Goal: Communication & Community: Answer question/provide support

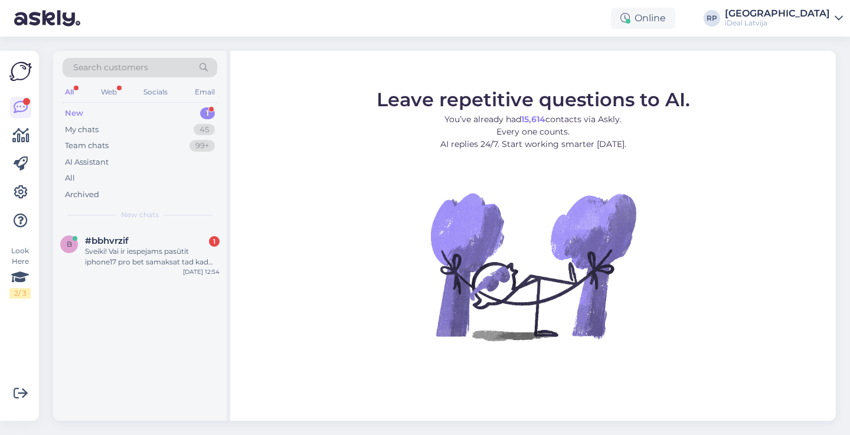
click at [74, 280] on div "b #bbhvrzif 1 Sveiki! Vai ir iespejams pasūtit iphone17 pro bet samaksat tad ka…" at bounding box center [139, 324] width 173 height 194
click at [125, 263] on div "Sveiki! Vai ir iespejams pasūtit iphone17 pro bet samaksat tad kad telefons bus…" at bounding box center [152, 256] width 135 height 21
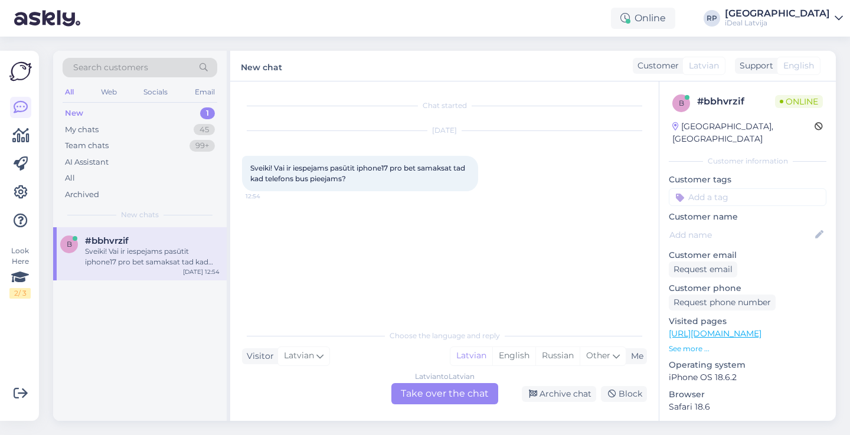
click at [414, 391] on div "Latvian to Latvian Take over the chat" at bounding box center [444, 393] width 107 height 21
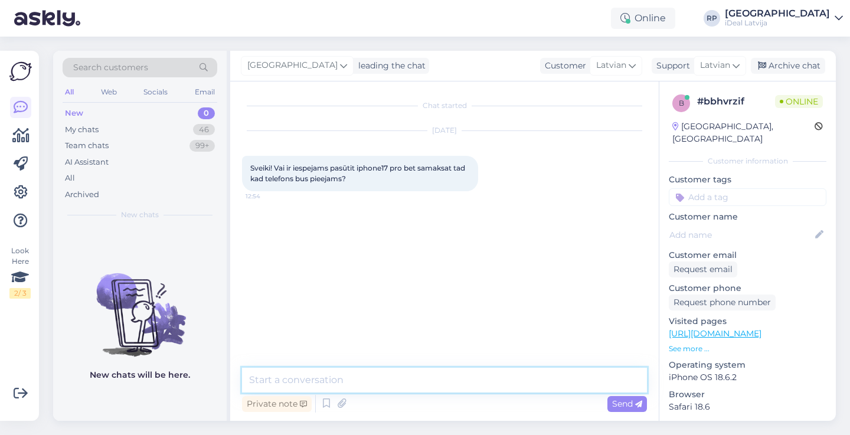
click at [415, 374] on textarea at bounding box center [444, 380] width 405 height 25
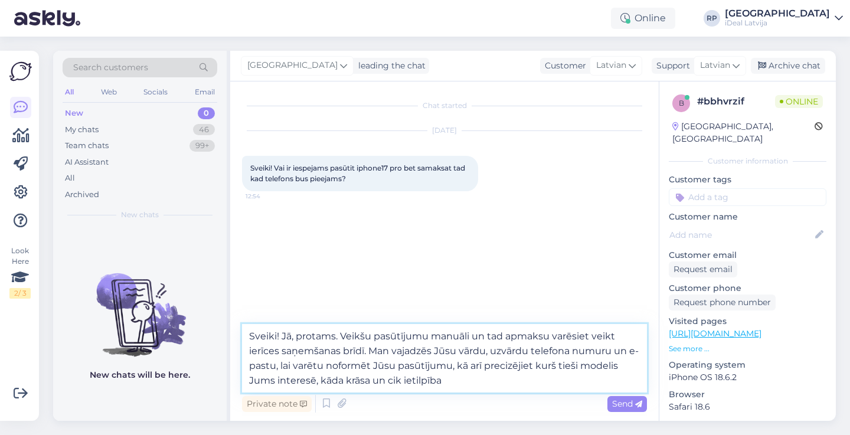
click at [397, 381] on textarea "Sveiki! Jā, protams. Veikšu pasūtījumu manuāli un tad apmaksu varēsiet veikt ie…" at bounding box center [444, 358] width 405 height 68
paste textarea "Jā, protams — pasūtījumu noformēšu manuāli, un apmaksu varēsiet veikt ierīces s…"
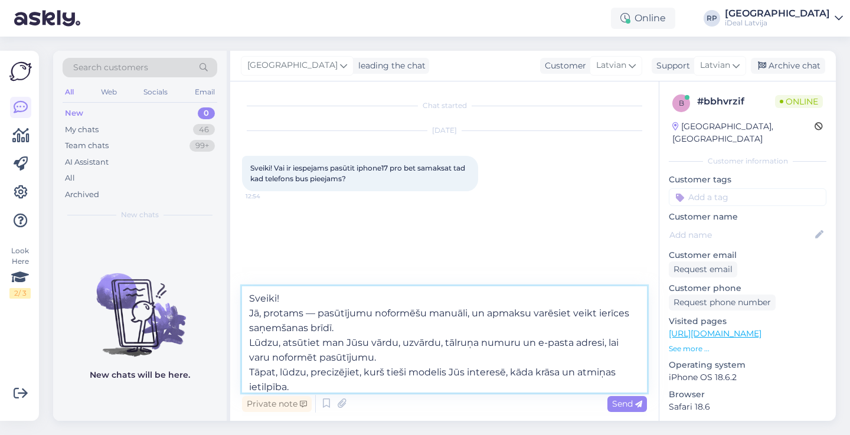
click at [247, 314] on textarea "Sveiki! Jā, protams — pasūtījumu noformēšu manuāli, un apmaksu varēsiet veikt i…" at bounding box center [444, 339] width 405 height 106
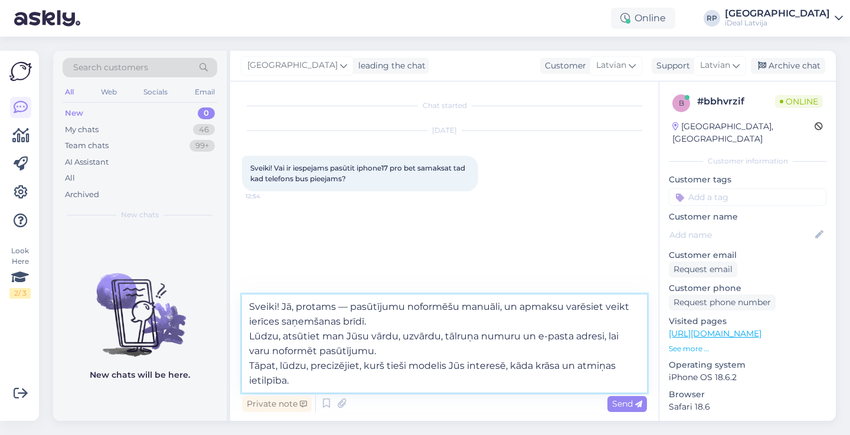
click at [348, 307] on textarea "Sveiki! Jā, protams — pasūtījumu noformēšu manuāli, un apmaksu varēsiet veikt i…" at bounding box center [444, 343] width 405 height 98
click at [249, 333] on textarea "Sveiki! Jā, protams, pasūtījumu noformēšu manuāli, un apmaksu varēsiet veikt ie…" at bounding box center [444, 343] width 405 height 98
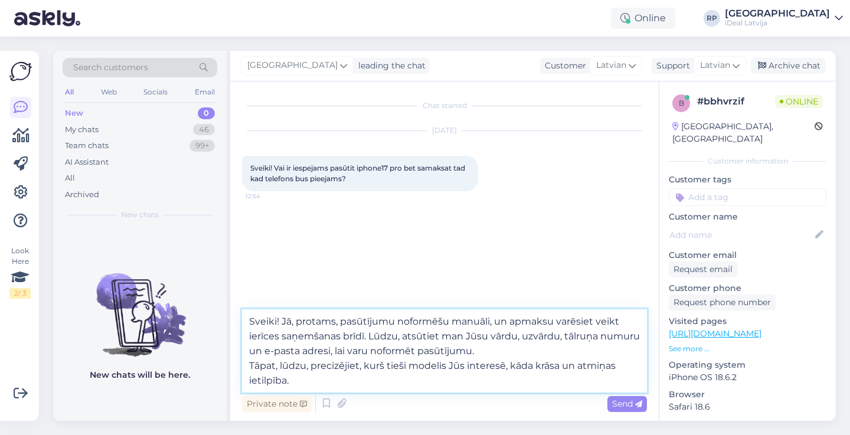
click at [427, 336] on textarea "Sveiki! Jā, protams, pasūtījumu noformēšu manuāli, un apmaksu varēsiet veikt ie…" at bounding box center [444, 350] width 405 height 83
click at [245, 365] on textarea "Sveiki! Jā, protams, pasūtījumu noformēšu manuāli, un apmaksu varēsiet veikt ie…" at bounding box center [444, 350] width 405 height 83
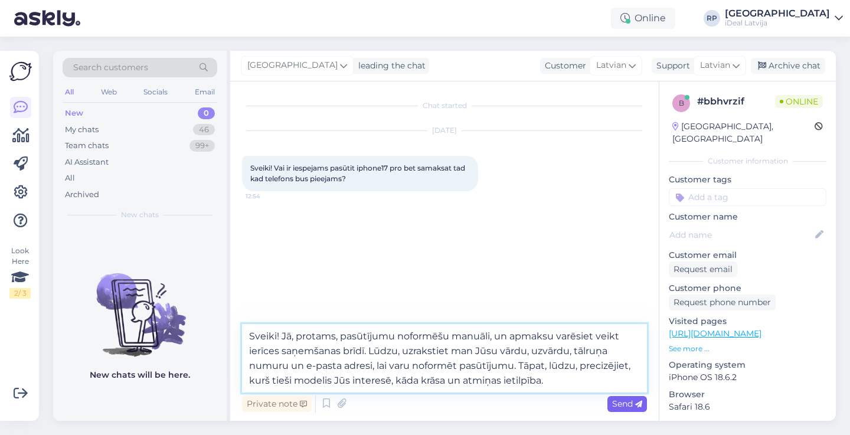
type textarea "Sveiki! Jā, protams, pasūtījumu noformēšu manuāli, un apmaksu varēsiet veikt ie…"
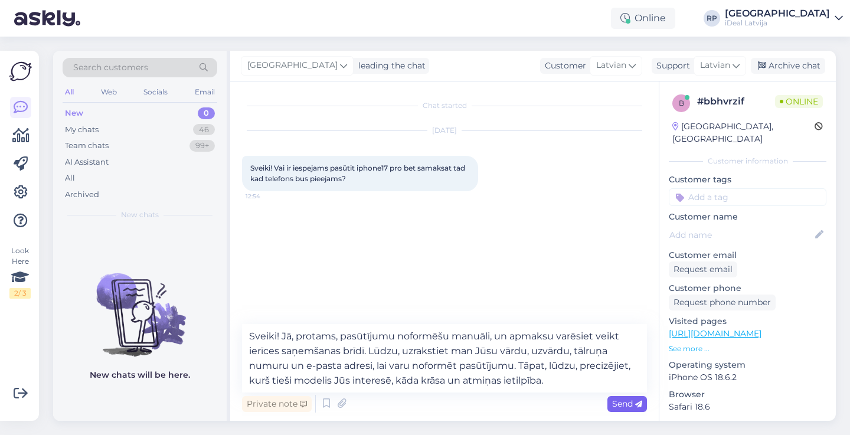
click at [609, 405] on div "Send" at bounding box center [627, 404] width 40 height 16
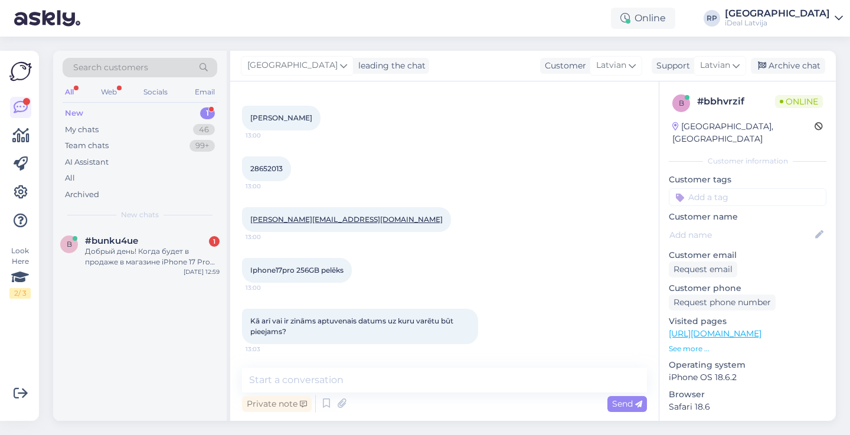
scroll to position [215, 0]
click at [397, 366] on div "Chat started Sep 15 2025 Sveiki! Vai ir iespejams pasūtit iphone17 pro bet sama…" at bounding box center [444, 250] width 428 height 339
click at [394, 373] on textarea at bounding box center [444, 380] width 405 height 25
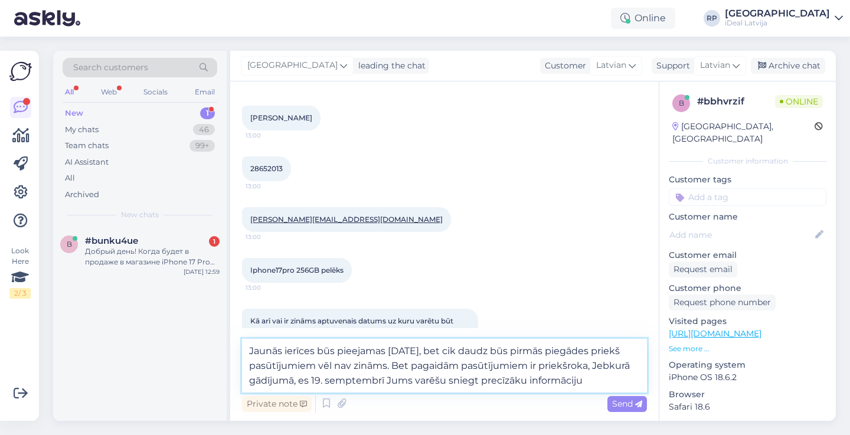
click at [248, 347] on textarea "Jaunās ierīces būs pieejamas 19. septembrī, bet cik daudz būs pirmās piegādes p…" at bounding box center [444, 366] width 405 height 54
drag, startPoint x: 248, startPoint y: 349, endPoint x: 686, endPoint y: 385, distance: 439.2
click at [686, 385] on div "Chat started Sep 15 2025 Sveiki! Vai ir iespejams pasūtit iphone17 pro bet sama…" at bounding box center [532, 250] width 605 height 339
paste textarea "no 19. septembra, taču šobrīd vēl nav zināms, cik daudz vienību būs pieejamas p…"
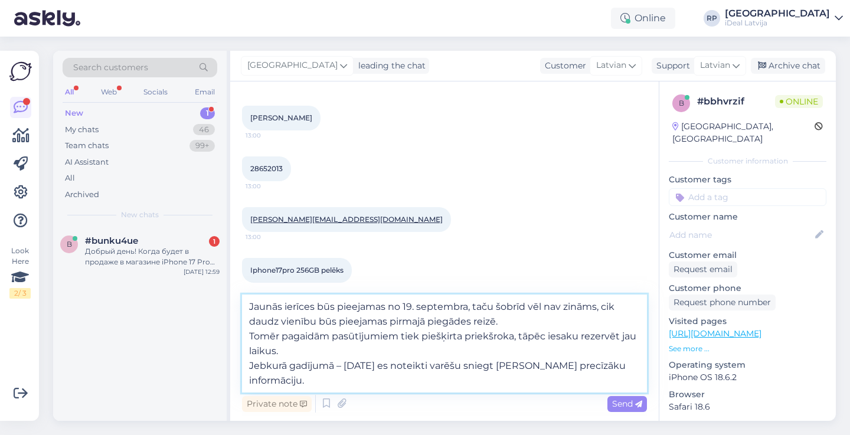
click at [247, 368] on textarea "Jaunās ierīces būs pieejamas no 19. septembra, taču šobrīd vēl nav zināms, cik …" at bounding box center [444, 343] width 405 height 98
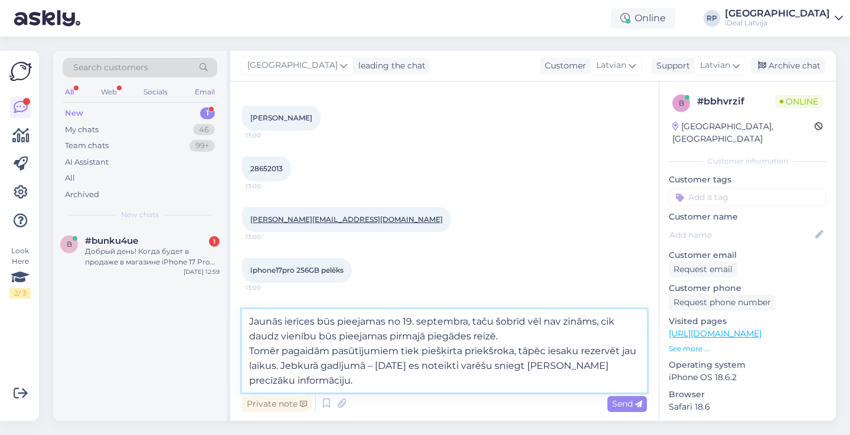
click at [247, 352] on textarea "Jaunās ierīces būs pieejamas no 19. septembra, taču šobrīd vēl nav zināms, cik …" at bounding box center [444, 350] width 405 height 83
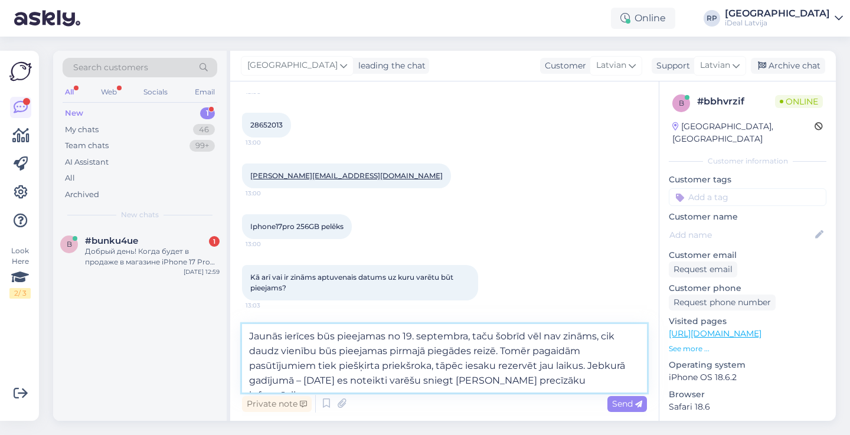
scroll to position [259, 0]
click at [300, 383] on textarea "Jaunās ierīces būs pieejamas no 19. septembra, taču šobrīd vēl nav zināms, cik …" at bounding box center [444, 358] width 405 height 68
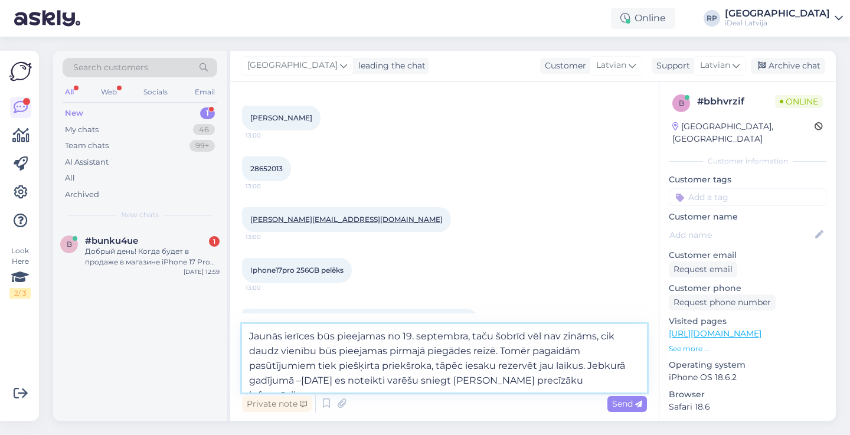
type textarea "Jaunās ierīces būs pieejamas no 19. septembra, taču šobrīd vēl nav zināms, cik …"
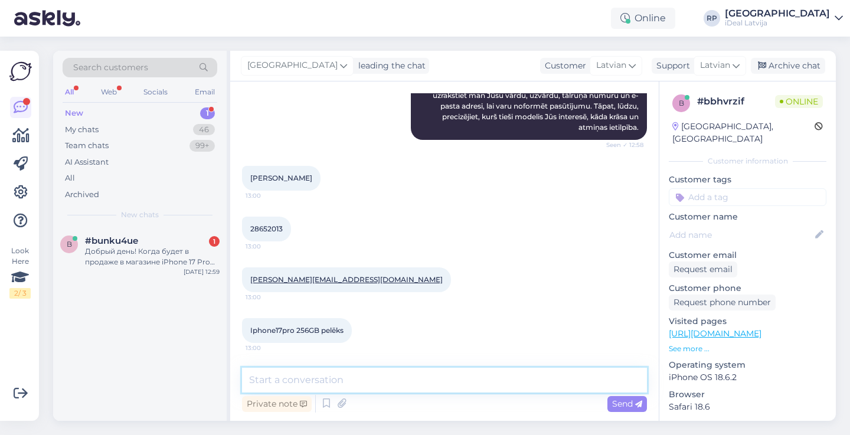
scroll to position [147, 0]
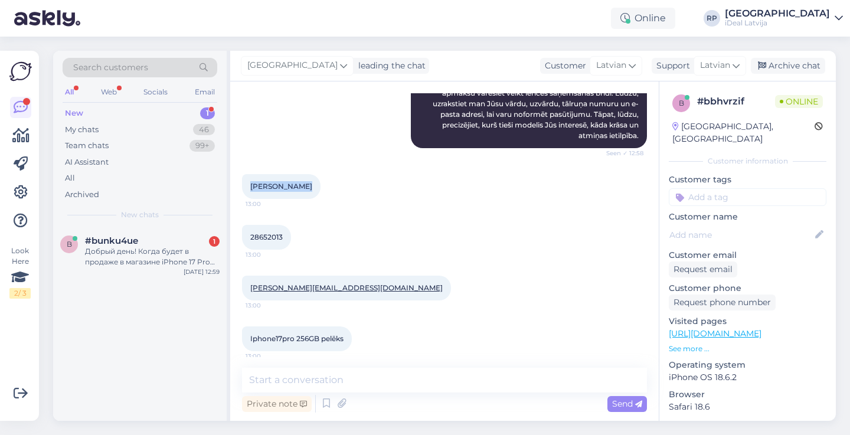
drag, startPoint x: 246, startPoint y: 186, endPoint x: 299, endPoint y: 187, distance: 53.1
click at [299, 187] on div "Linards Buliņš 13:00" at bounding box center [281, 186] width 78 height 25
click at [300, 187] on span "Linards Buliņš" at bounding box center [281, 186] width 62 height 9
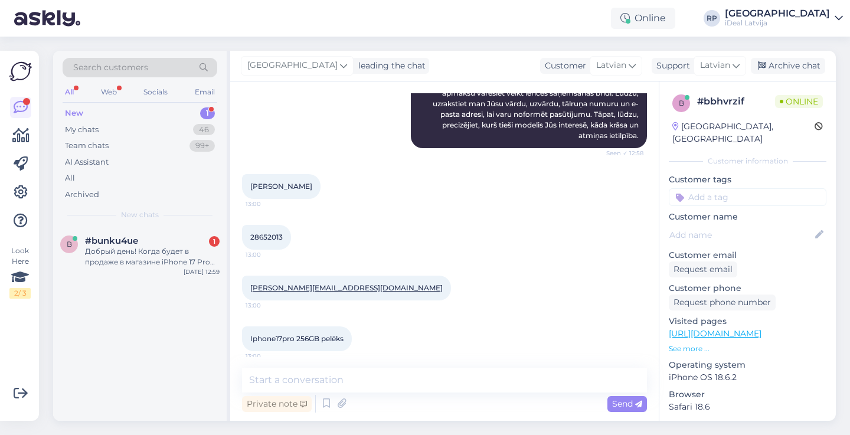
drag, startPoint x: 300, startPoint y: 187, endPoint x: 251, endPoint y: 183, distance: 48.6
click at [251, 184] on span "Linards Buliņš" at bounding box center [281, 186] width 62 height 9
copy span "Linards Buliņš"
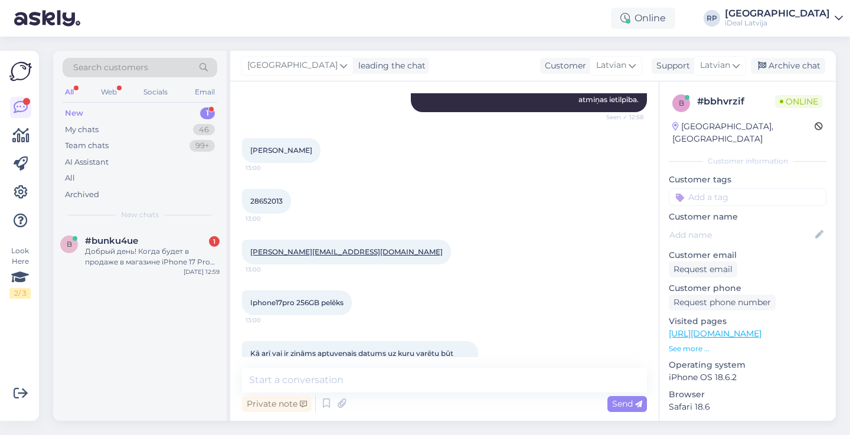
scroll to position [182, 0]
drag, startPoint x: 250, startPoint y: 200, endPoint x: 286, endPoint y: 200, distance: 36.0
click at [287, 201] on div "28652013 13:00" at bounding box center [266, 201] width 49 height 25
copy span "28652013"
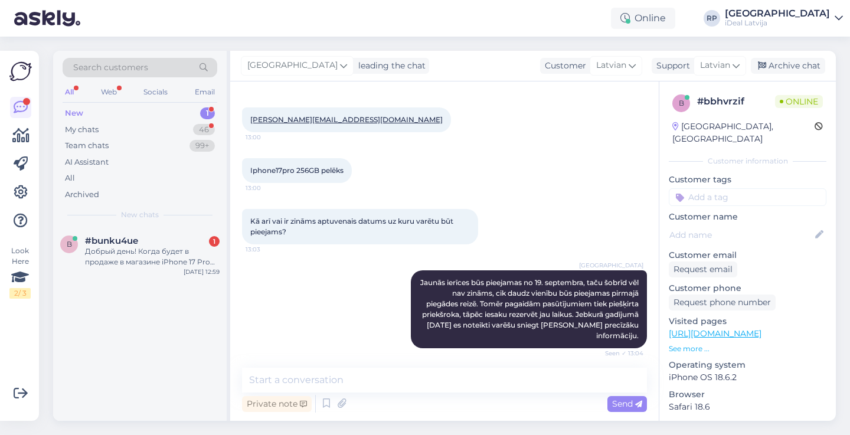
scroll to position [312, 0]
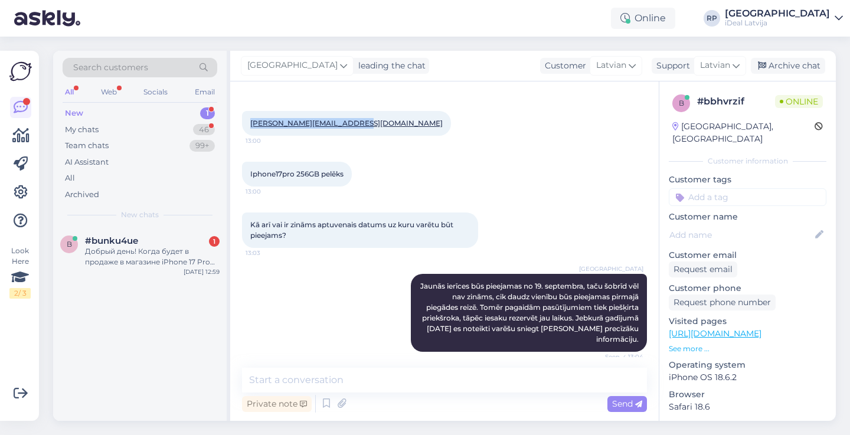
drag, startPoint x: 247, startPoint y: 119, endPoint x: 369, endPoint y: 123, distance: 121.6
click at [369, 123] on div "linards.bulins11@gmail.com 13:00" at bounding box center [444, 123] width 405 height 51
copy link "linards.bulins11@gmail.com"
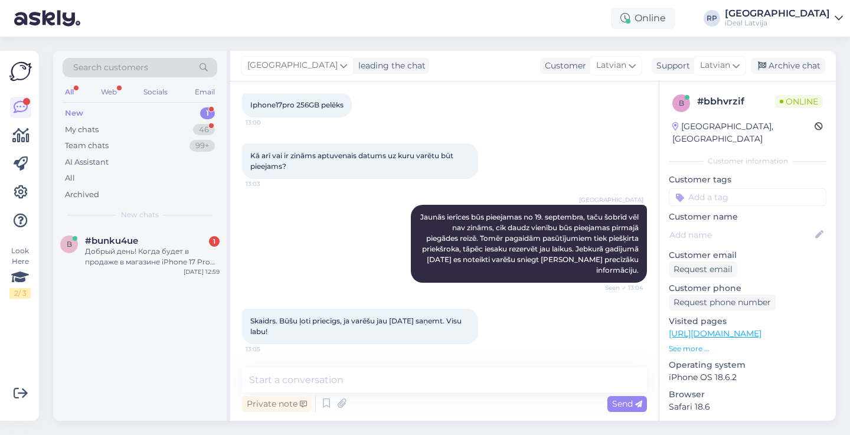
scroll to position [381, 0]
drag, startPoint x: 244, startPoint y: 319, endPoint x: 305, endPoint y: 332, distance: 62.1
click at [305, 332] on div "Skaidrs. Būšu ļoti priecīgs, ja varēšu jau 19.septembrī saņemt. Visu labu! 13:05" at bounding box center [360, 326] width 236 height 35
copy span "Skaidrs. Būšu ļoti priecīgs, ja varēšu jau 19.septembrī saņemt. Visu labu!"
click at [448, 378] on textarea at bounding box center [444, 380] width 405 height 25
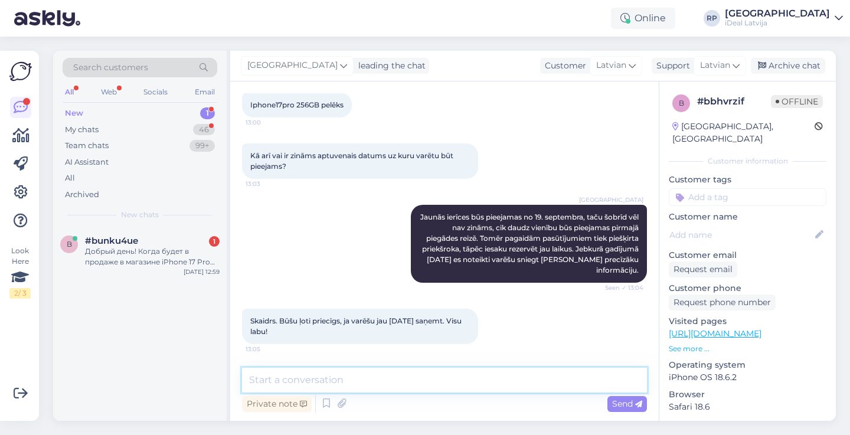
paste textarea "Paldies! Jūsu pasūtījums ir reģistrēts. Sazināsimies 19. septembrī ar jaunāko i…"
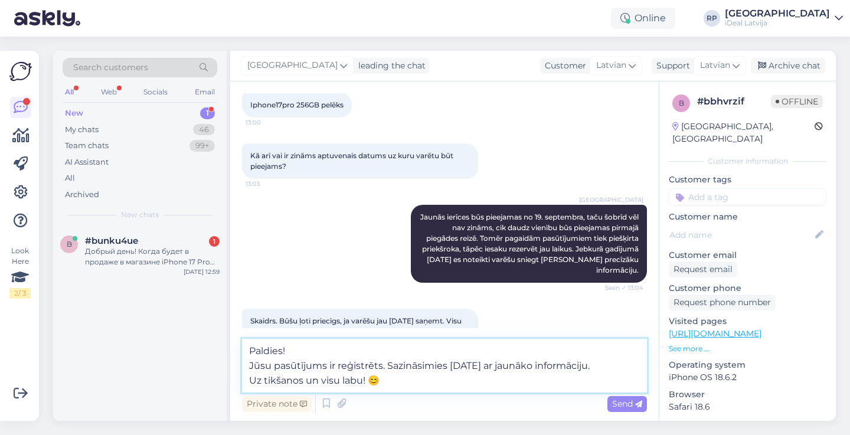
click at [253, 363] on textarea "Paldies! Jūsu pasūtījums ir reģistrēts. Sazināsimies 19. septembrī ar jaunāko i…" at bounding box center [444, 366] width 405 height 54
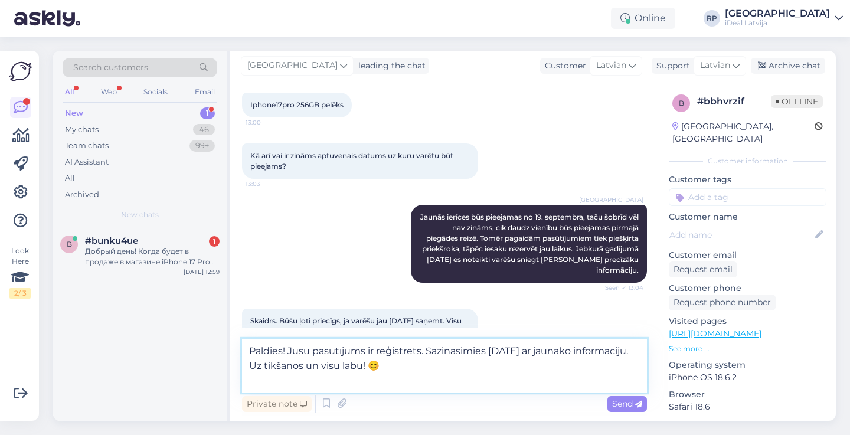
click at [248, 380] on textarea "Paldies! Jūsu pasūtījums ir reģistrēts. Sazināsimies 19. septembrī ar jaunāko i…" at bounding box center [444, 366] width 405 height 54
type textarea "Paldies! Jūsu pasūtījums ir reģistrēts. Sazināsimies 19. septembrī ar jaunāko i…"
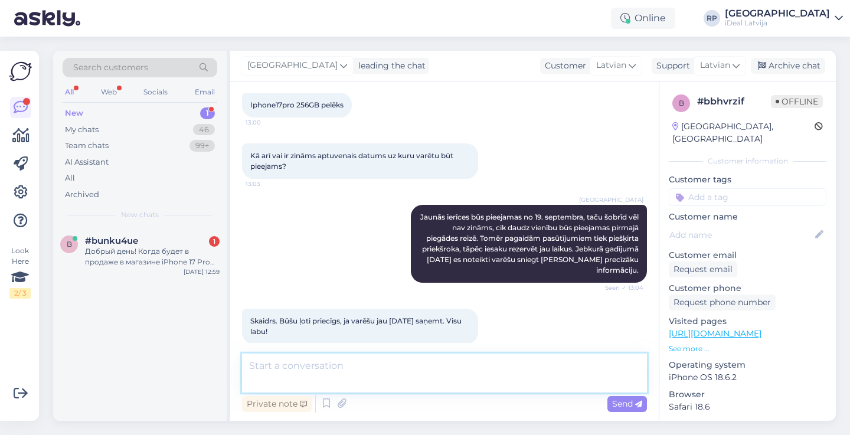
scroll to position [453, 0]
